Goal: Transaction & Acquisition: Subscribe to service/newsletter

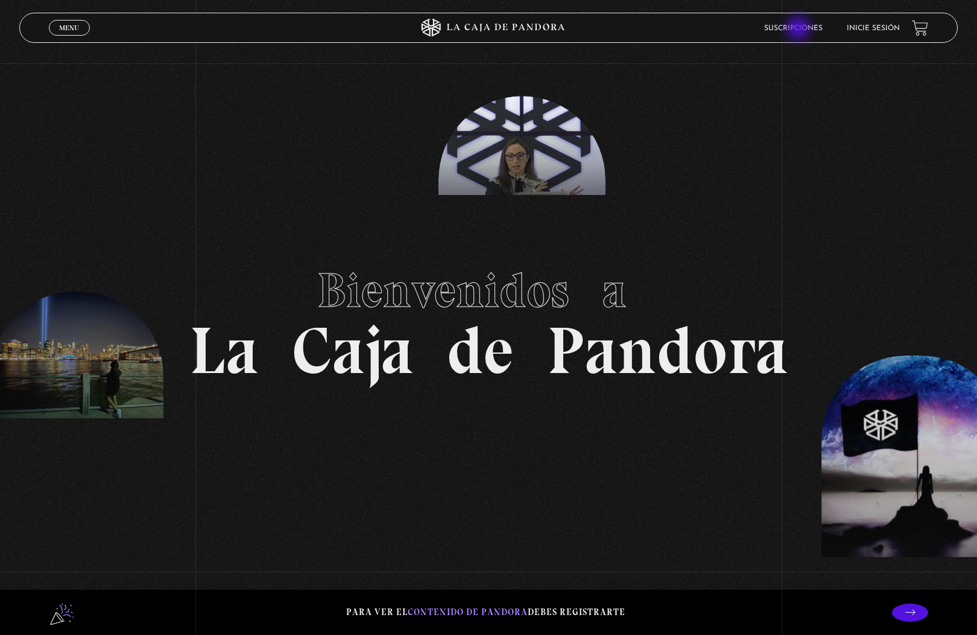
click at [800, 30] on link "Suscripciones" at bounding box center [793, 28] width 59 height 7
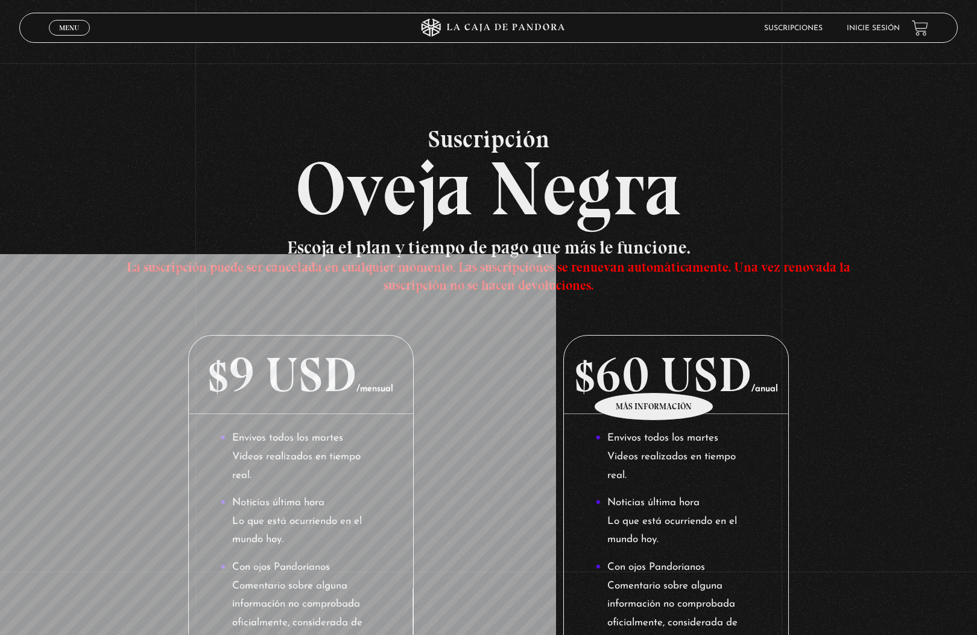
click at [655, 374] on p "$60 USD /anual" at bounding box center [676, 374] width 224 height 78
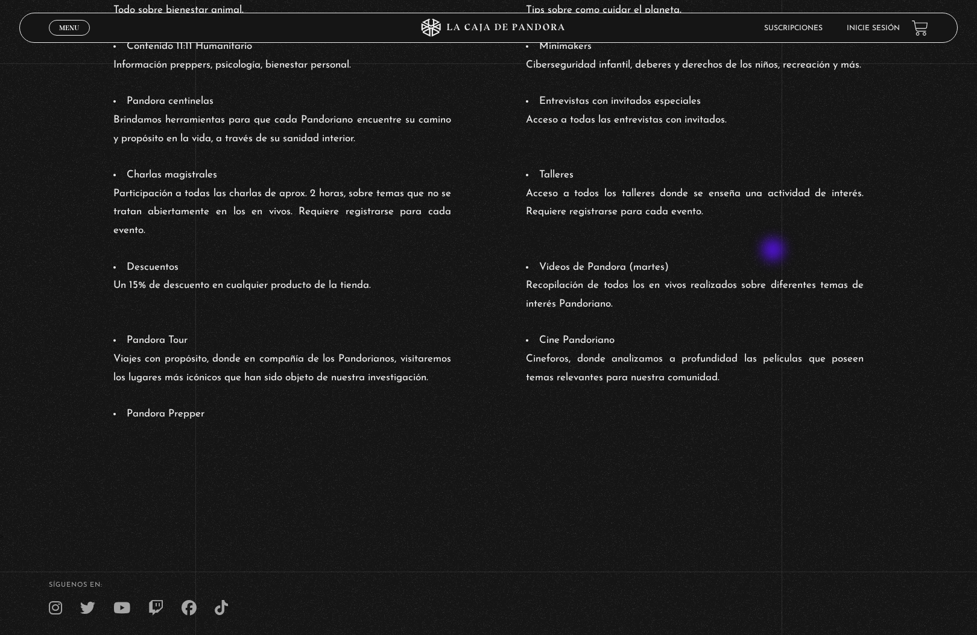
scroll to position [983, 0]
